Goal: Navigation & Orientation: Find specific page/section

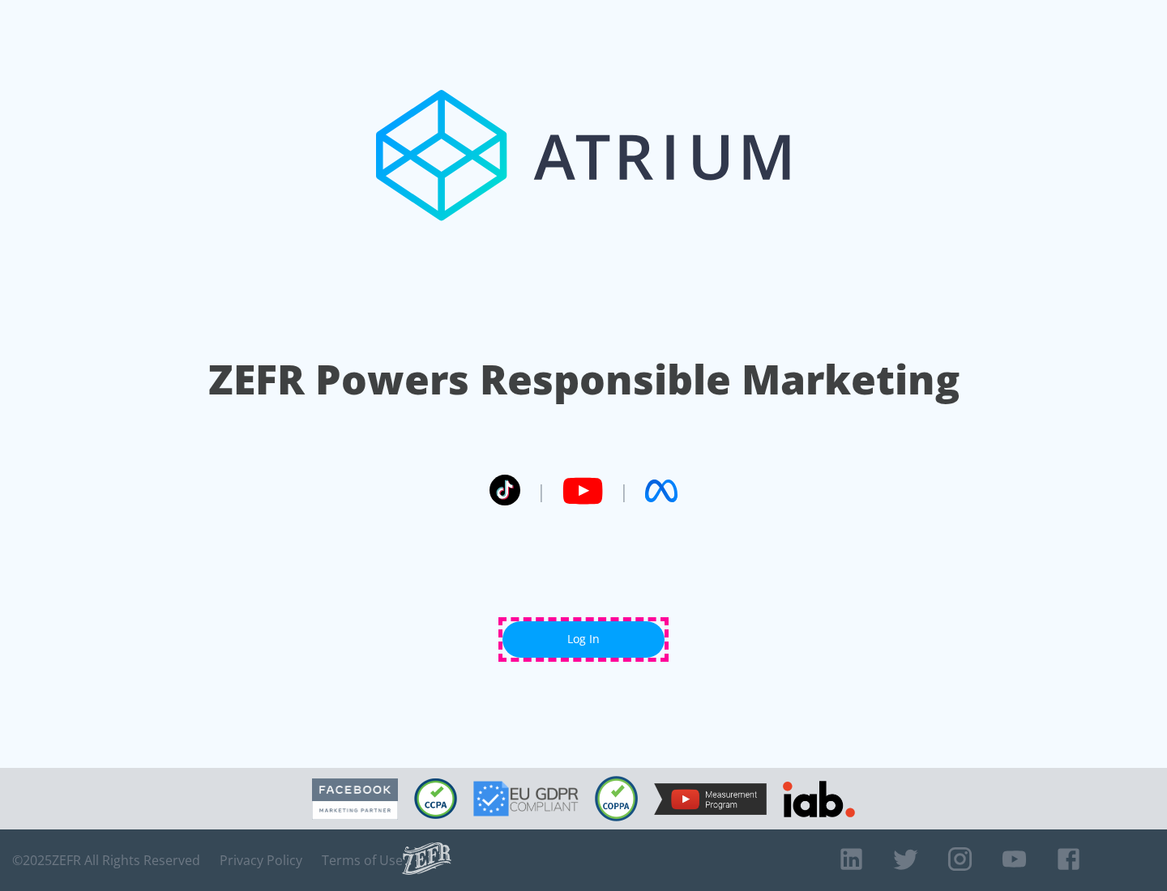
click at [583, 639] on link "Log In" at bounding box center [583, 639] width 162 height 36
